Goal: Browse casually: Explore the website without a specific task or goal

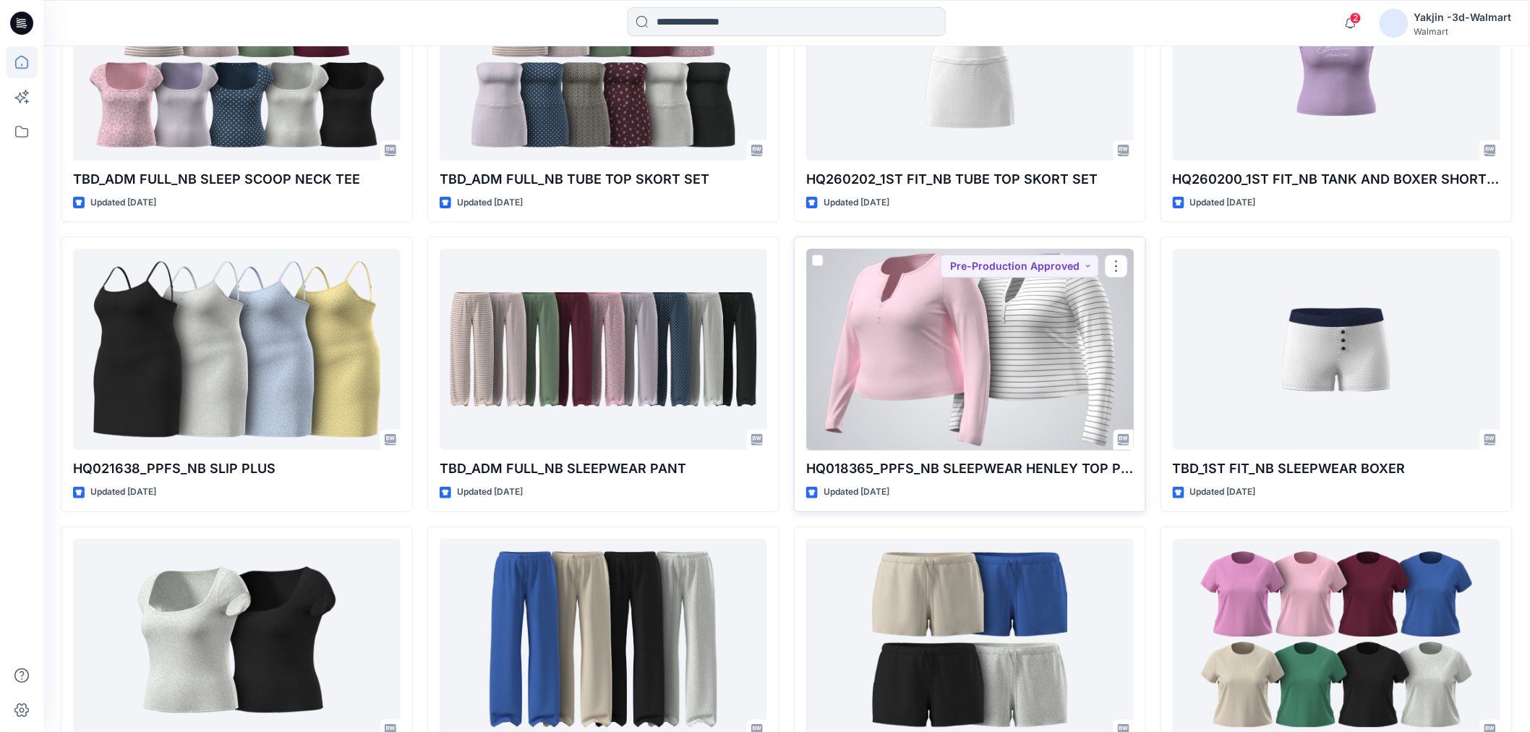
scroll to position [2417, 0]
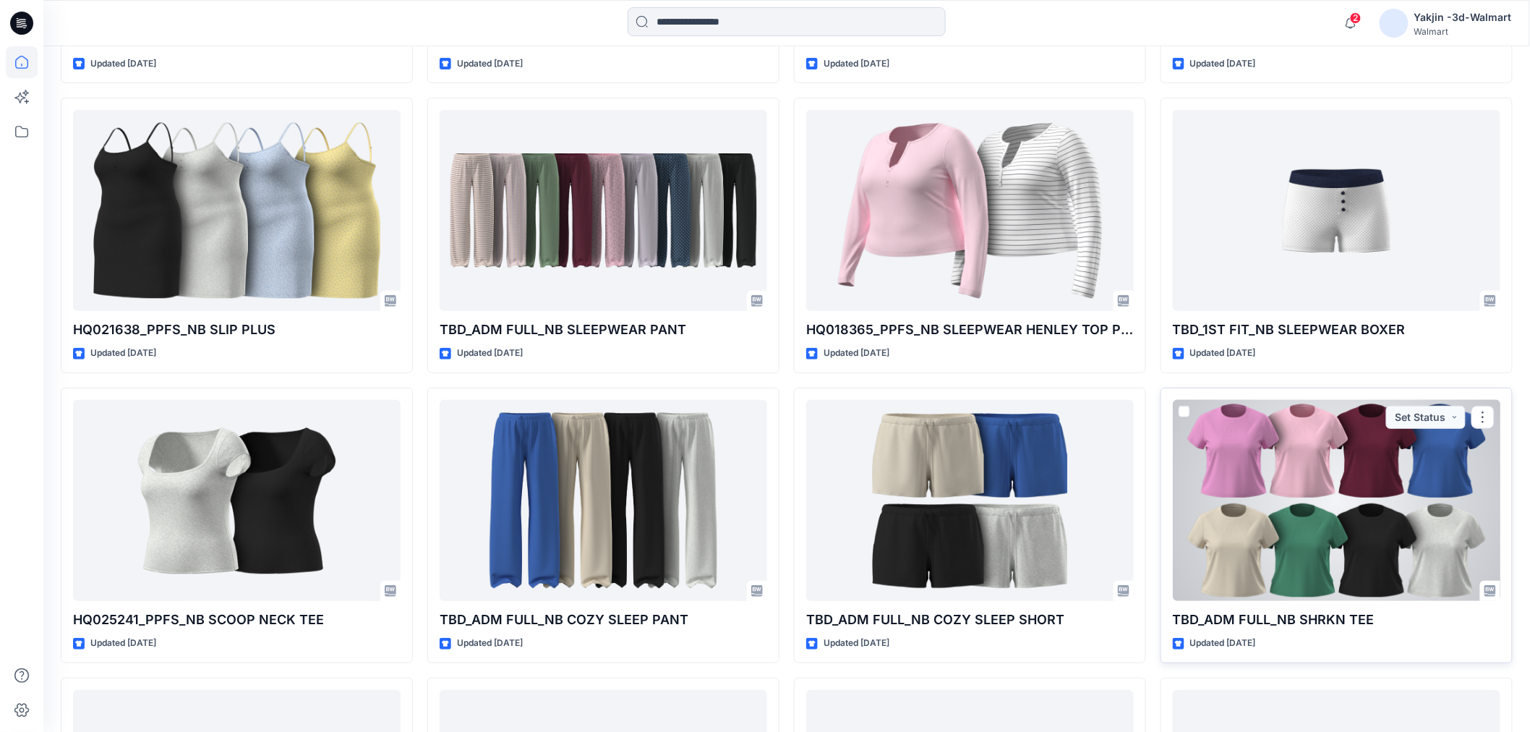
click at [1262, 529] on div at bounding box center [1336, 500] width 327 height 201
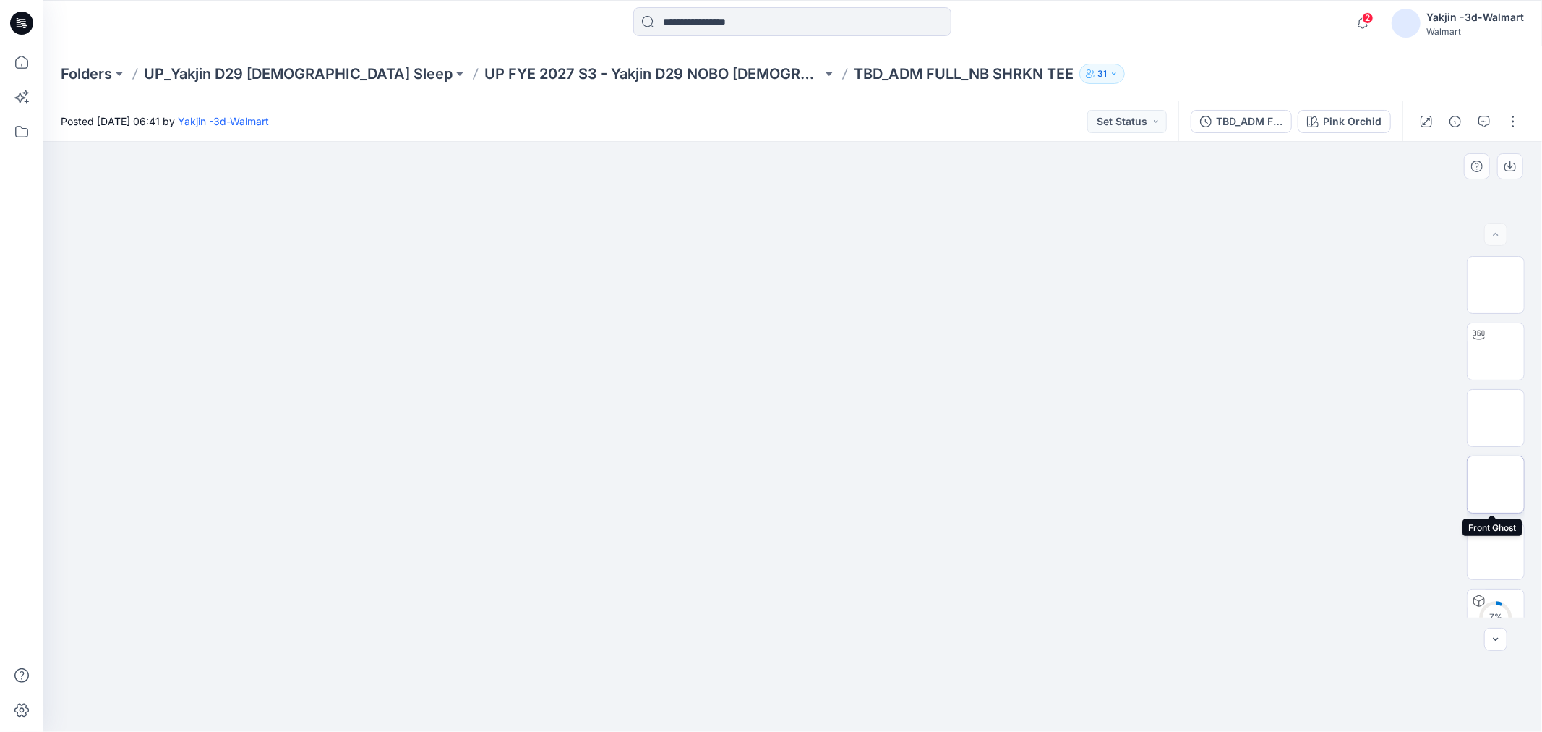
click at [1496, 484] on img at bounding box center [1496, 484] width 0 height 0
click at [1496, 418] on img at bounding box center [1496, 418] width 0 height 0
click at [1496, 551] on img at bounding box center [1496, 551] width 0 height 0
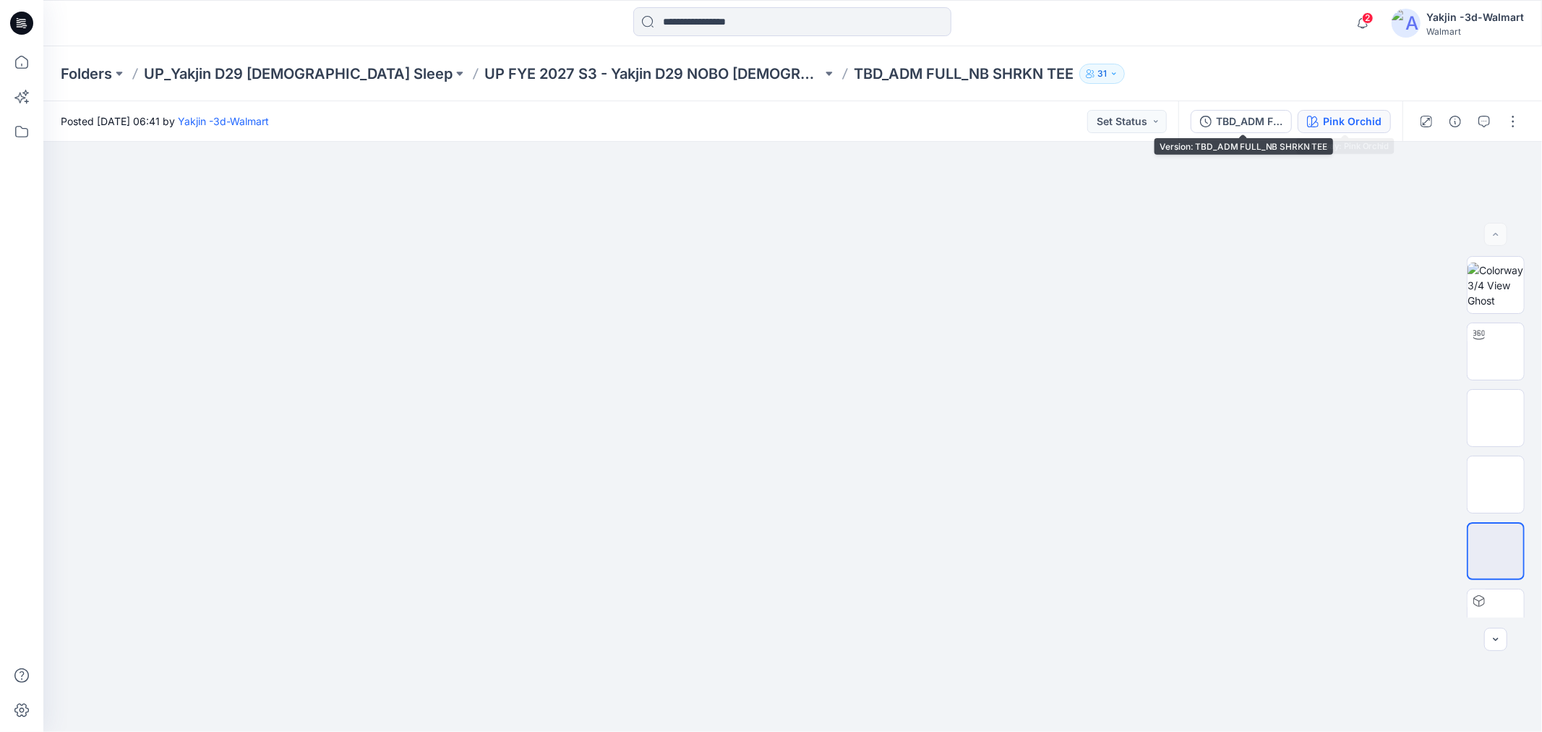
click at [1327, 123] on div "Pink Orchid" at bounding box center [1352, 121] width 59 height 16
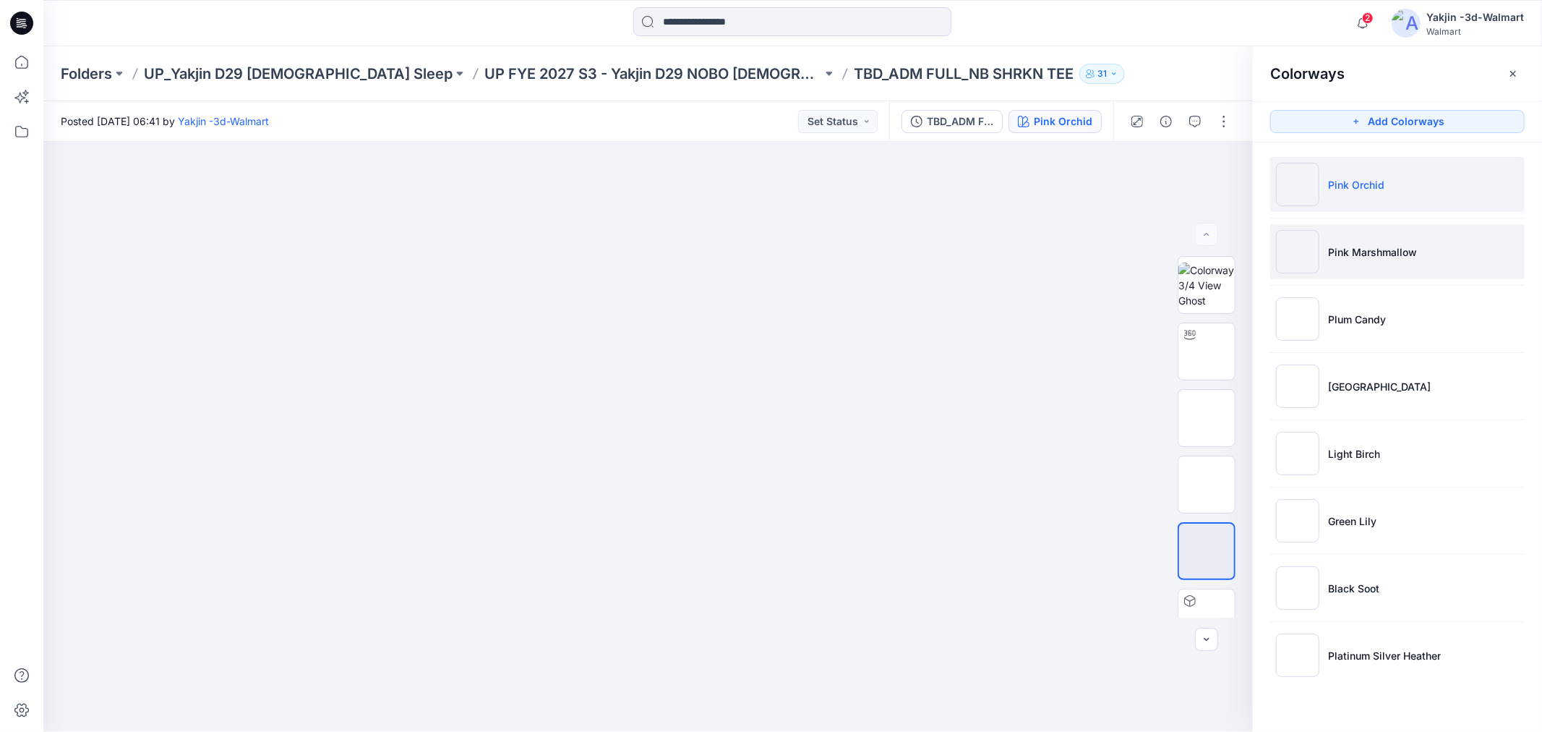
drag, startPoint x: 1296, startPoint y: 261, endPoint x: 1327, endPoint y: 365, distance: 108.6
click at [1297, 261] on img at bounding box center [1297, 251] width 43 height 43
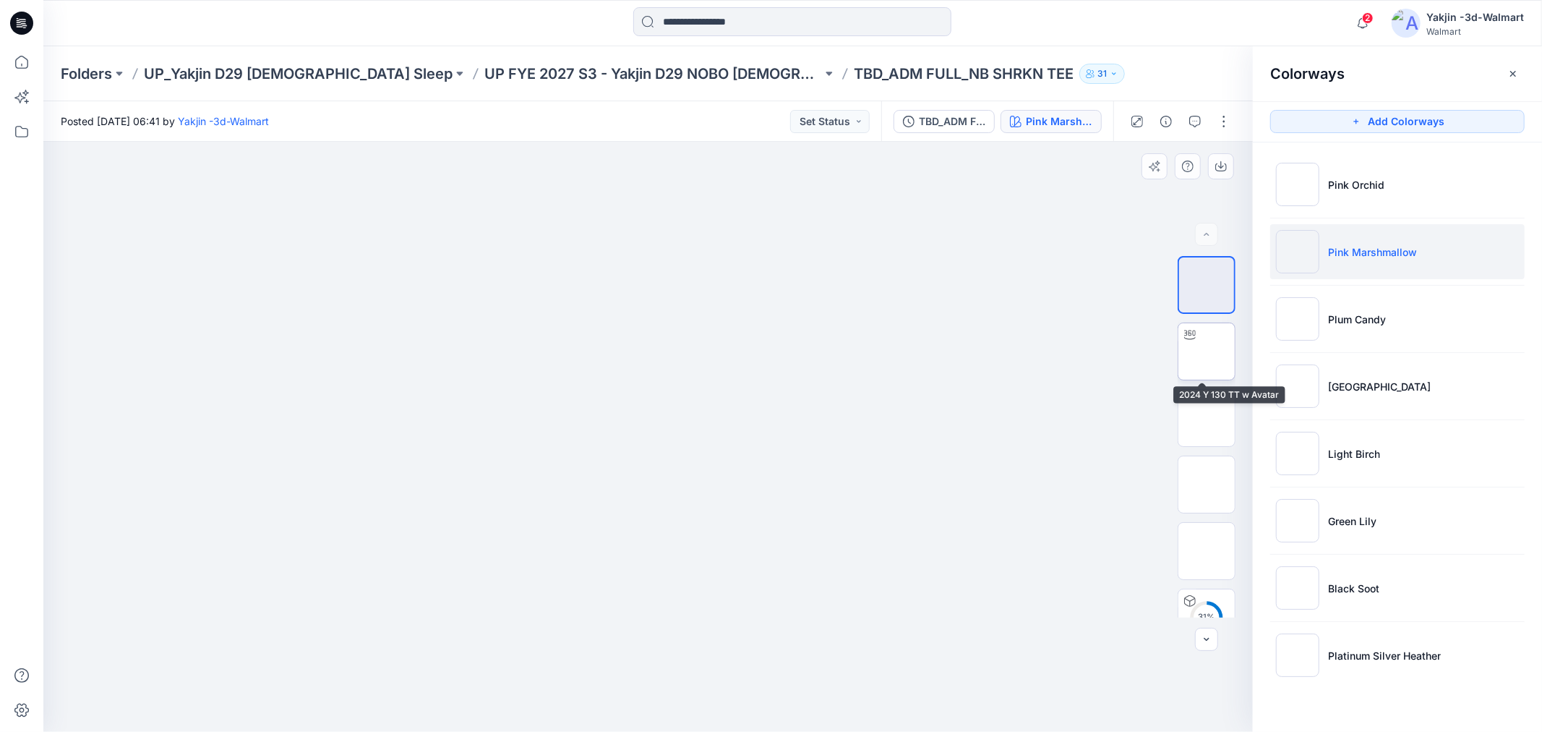
click at [1206, 351] on img at bounding box center [1206, 351] width 0 height 0
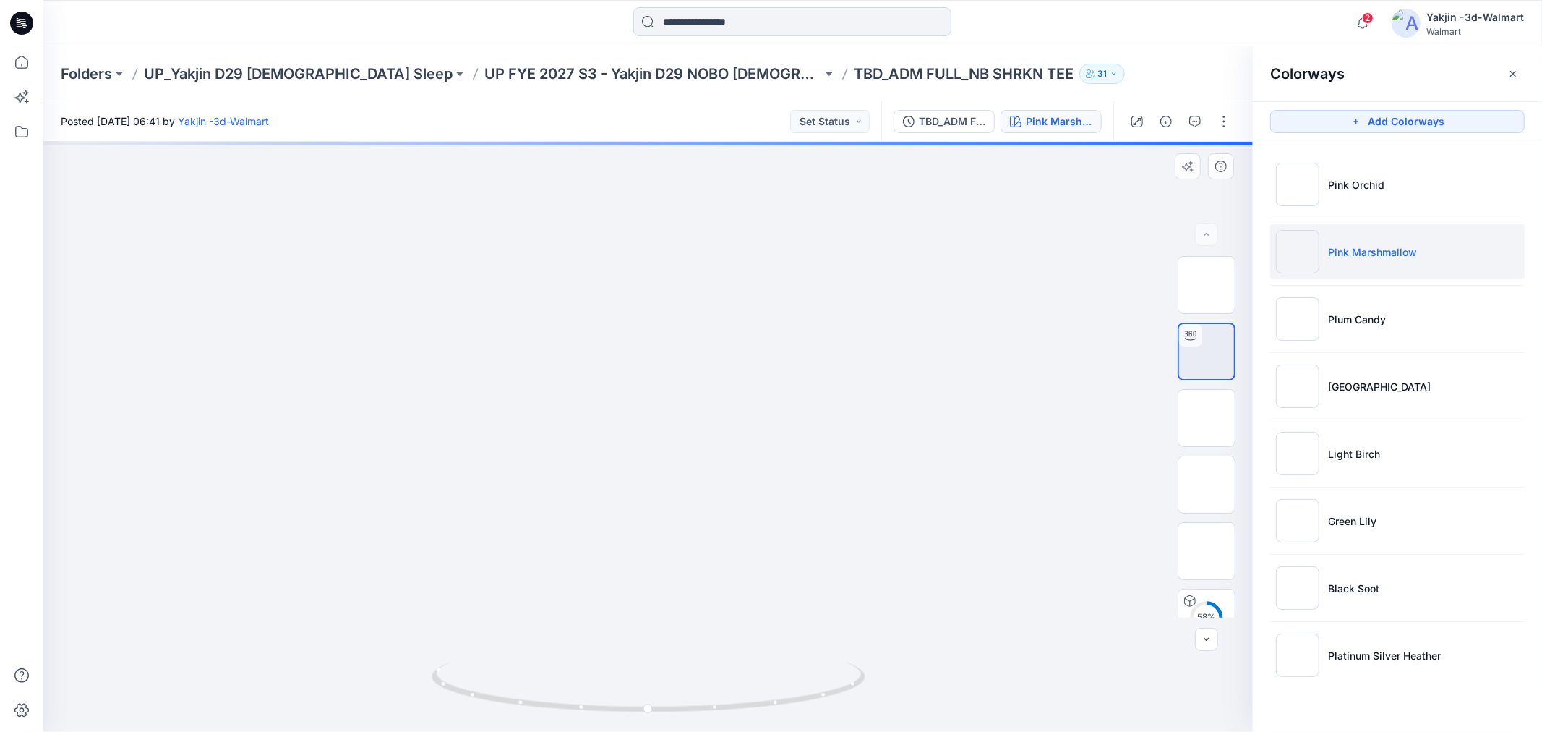
drag, startPoint x: 757, startPoint y: 442, endPoint x: 757, endPoint y: 471, distance: 28.9
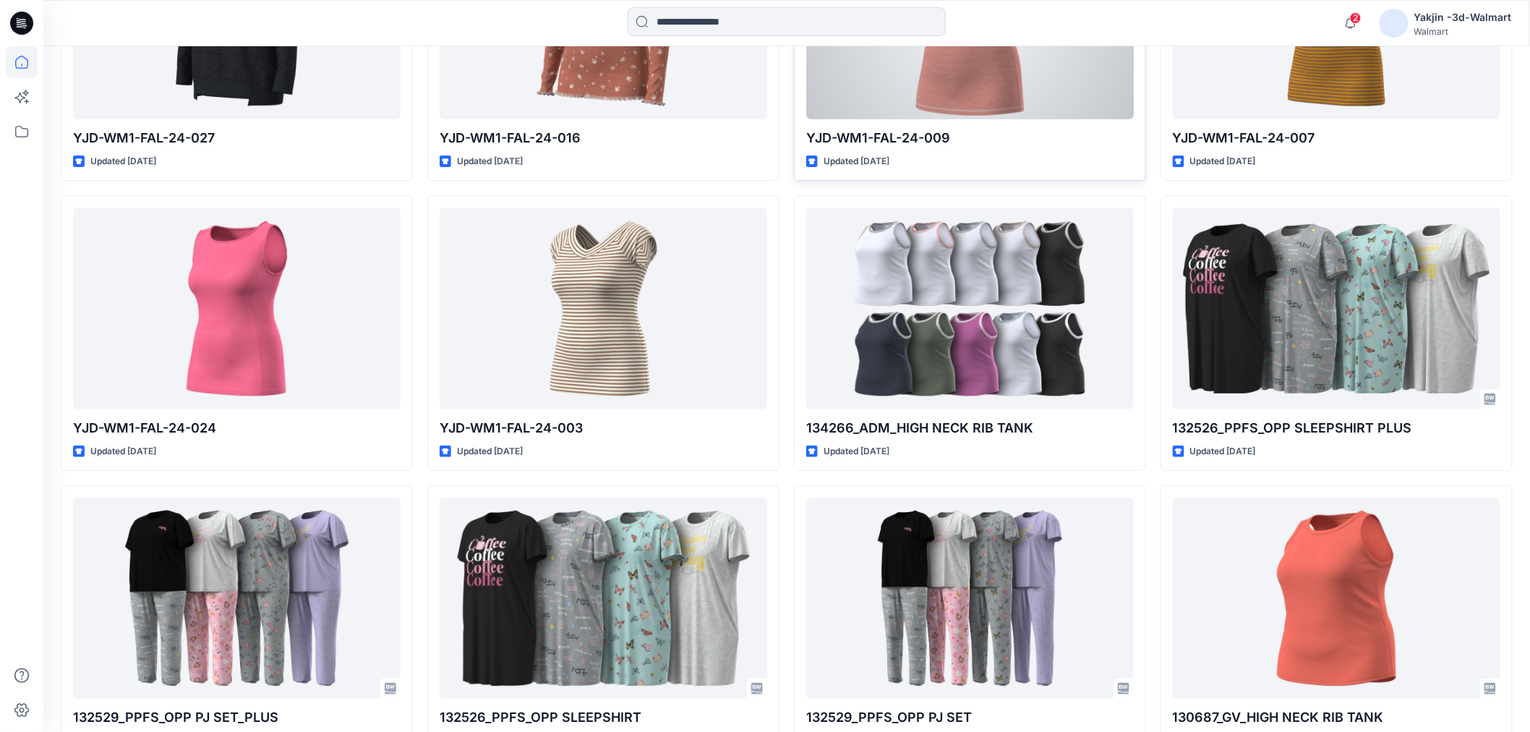
scroll to position [29540, 0]
